Goal: Information Seeking & Learning: Learn about a topic

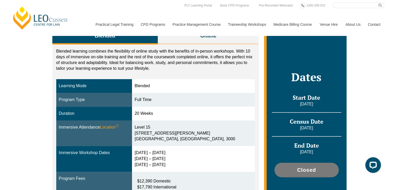
scroll to position [78, 0]
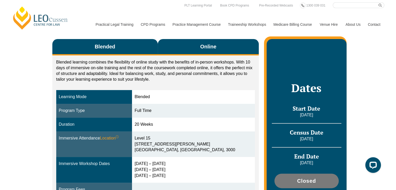
click at [197, 47] on button "Online" at bounding box center [208, 47] width 101 height 16
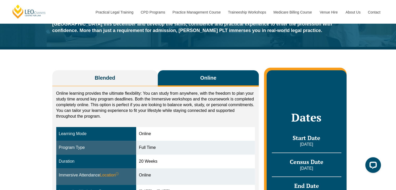
scroll to position [26, 0]
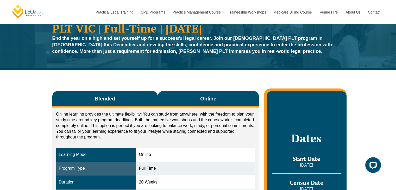
click at [130, 95] on button "Blended" at bounding box center [105, 99] width 106 height 16
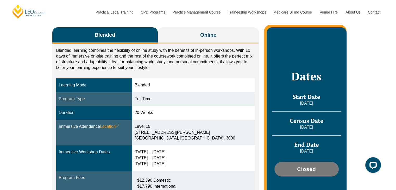
scroll to position [78, 0]
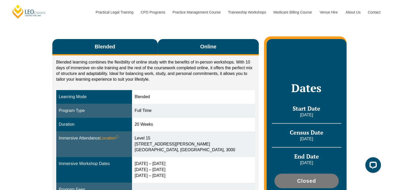
click at [217, 49] on button "Online" at bounding box center [208, 47] width 101 height 16
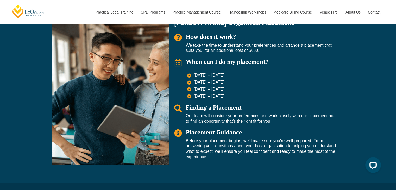
scroll to position [417, 0]
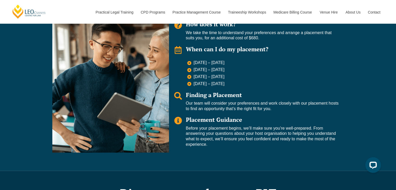
drag, startPoint x: 235, startPoint y: 83, endPoint x: 193, endPoint y: 60, distance: 47.4
click at [193, 60] on ul "11 May – 29 May 2026 6 July – 24 July 2026 24 Aug – 11 Sep 2026 9 Nov – 27 Nov …" at bounding box center [263, 73] width 152 height 26
copy ul "11 May – 29 May 2026 6 July – 24 July 2026 24 Aug – 11 Sep 2026 9 Nov – 27 Nov …"
click at [278, 84] on li "9 Nov – 27 Nov 2026" at bounding box center [263, 83] width 152 height 5
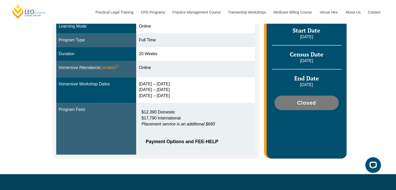
scroll to position [156, 0]
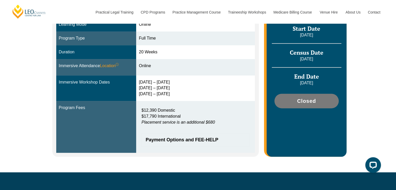
click at [353, 94] on div "Blended Online Blended learning combines the flexibility of online study with t…" at bounding box center [198, 56] width 396 height 232
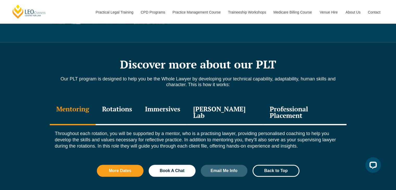
scroll to position [547, 0]
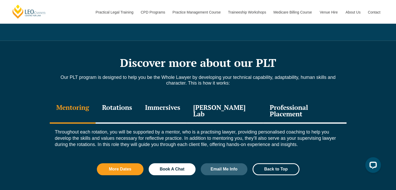
click at [297, 113] on div "Professional Placement" at bounding box center [304, 111] width 83 height 25
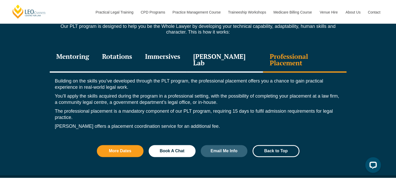
scroll to position [599, 0]
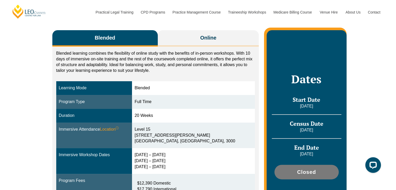
scroll to position [78, 0]
